Goal: Navigation & Orientation: Go to known website

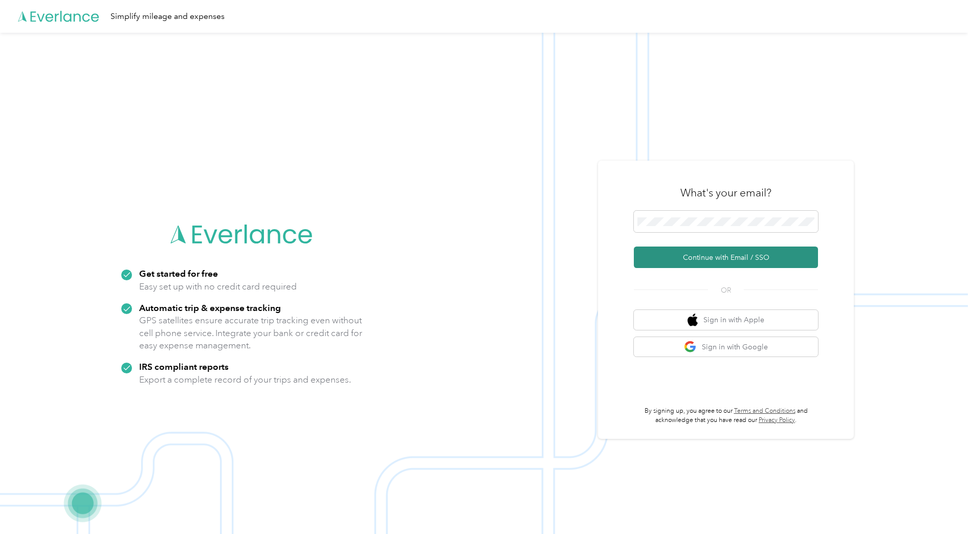
click at [695, 261] on button "Continue with Email / SSO" at bounding box center [726, 256] width 184 height 21
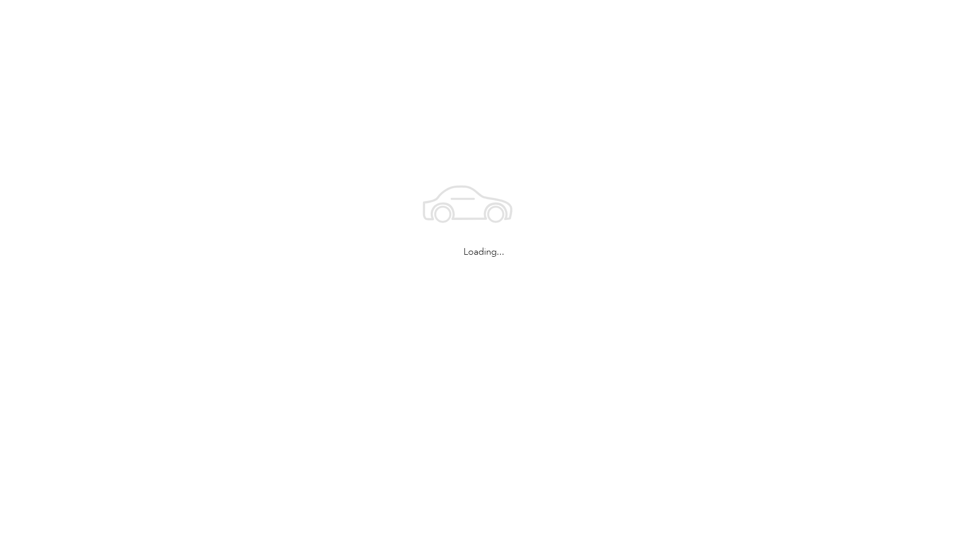
click at [710, 352] on div "Loading..." at bounding box center [484, 213] width 968 height 427
